Goal: Transaction & Acquisition: Purchase product/service

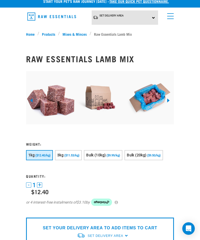
scroll to position [5, 0]
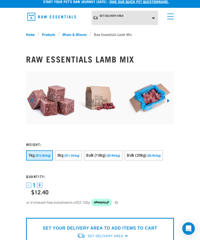
click at [120, 158] on button "Bulk (10kg) ($9.99/kg)" at bounding box center [103, 155] width 38 height 10
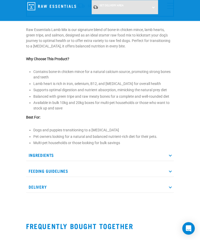
scroll to position [216, 0]
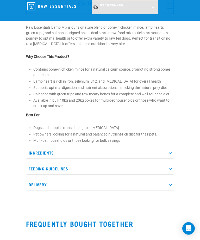
click at [172, 159] on p "Ingredients" at bounding box center [100, 153] width 148 height 12
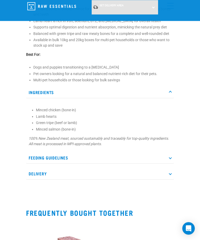
scroll to position [289, 0]
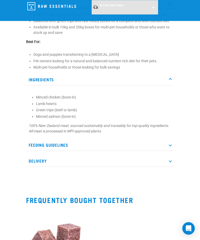
click at [169, 151] on p "Feeding Guidelines" at bounding box center [100, 145] width 148 height 12
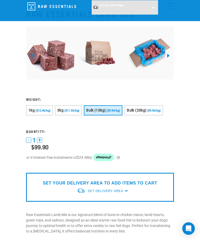
scroll to position [0, 0]
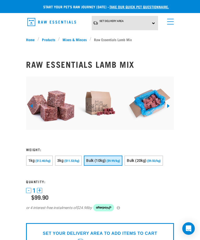
click at [49, 40] on link "Products" at bounding box center [48, 39] width 19 height 5
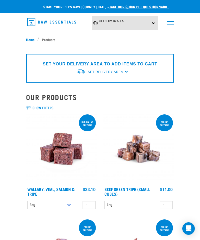
click at [170, 19] on span "menu" at bounding box center [170, 19] width 7 height 1
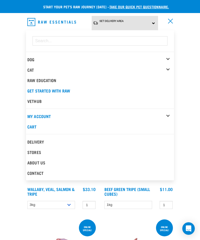
click at [165, 57] on div "Dog" at bounding box center [100, 59] width 146 height 10
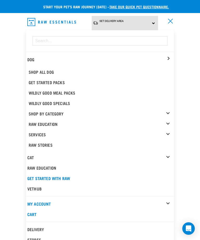
click at [49, 70] on link "Shop All Dog" at bounding box center [100, 72] width 146 height 10
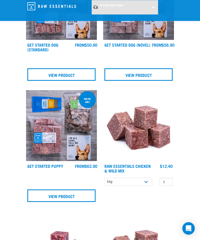
scroll to position [575, 0]
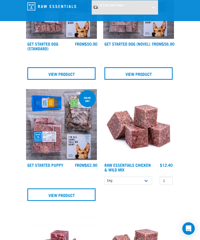
click at [66, 145] on img at bounding box center [61, 124] width 71 height 71
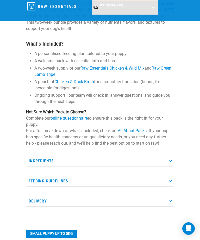
scroll to position [248, 0]
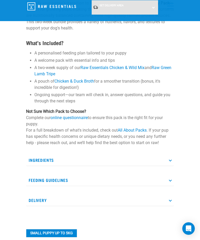
click at [172, 157] on p "Ingredients" at bounding box center [100, 160] width 148 height 12
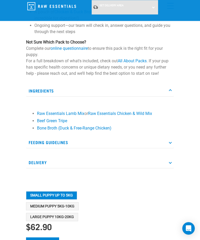
scroll to position [318, 0]
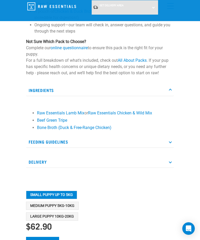
click at [170, 140] on icon at bounding box center [170, 141] width 3 height 3
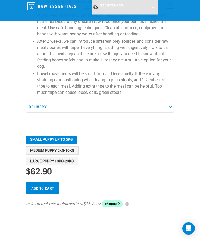
scroll to position [525, 0]
click at [69, 150] on button "Medium Puppy 5kg-10kg" at bounding box center [52, 150] width 53 height 8
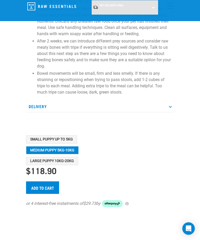
click at [70, 161] on button "Large Puppy 10kg-20kg" at bounding box center [52, 161] width 52 height 8
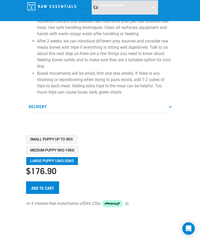
click at [72, 151] on button "Medium Puppy 5kg-10kg" at bounding box center [52, 150] width 53 height 8
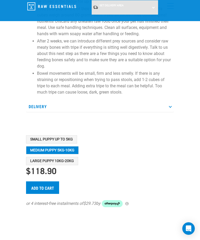
click at [77, 139] on button "Small Puppy up to 5kg" at bounding box center [51, 139] width 51 height 8
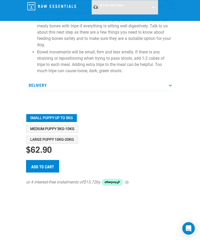
scroll to position [546, 0]
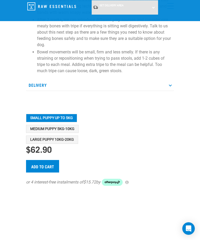
click at [73, 127] on button "Medium Puppy 5kg-10kg" at bounding box center [52, 129] width 53 height 8
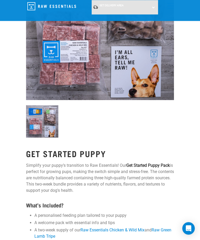
scroll to position [0, 0]
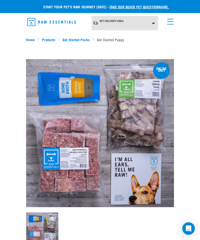
click at [51, 39] on link "Products" at bounding box center [48, 39] width 19 height 5
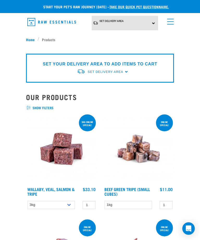
click at [38, 106] on span "show filters" at bounding box center [100, 107] width 148 height 5
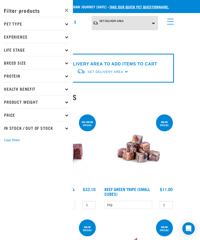
click at [69, 23] on p "Pet Type" at bounding box center [36, 23] width 65 height 13
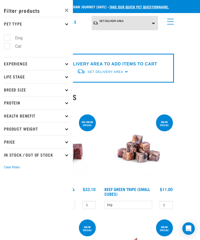
click at [7, 39] on label "Dog" at bounding box center [16, 38] width 18 height 7
click at [7, 38] on input "Dog" at bounding box center [5, 36] width 3 height 3
checkbox input "true"
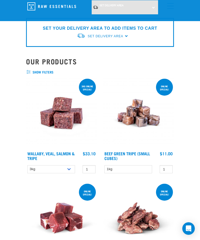
scroll to position [18, 0]
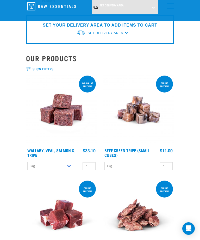
click at [72, 115] on img at bounding box center [61, 109] width 71 height 71
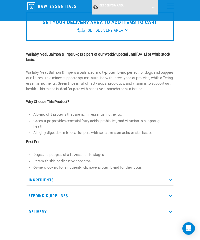
scroll to position [132, 0]
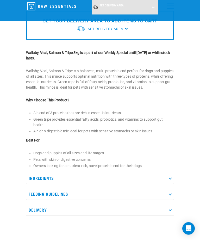
click at [169, 178] on p "Ingredients" at bounding box center [100, 178] width 148 height 12
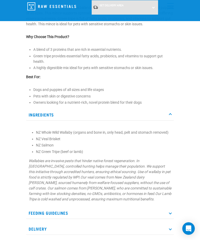
scroll to position [195, 0]
